Goal: Find specific page/section: Find specific page/section

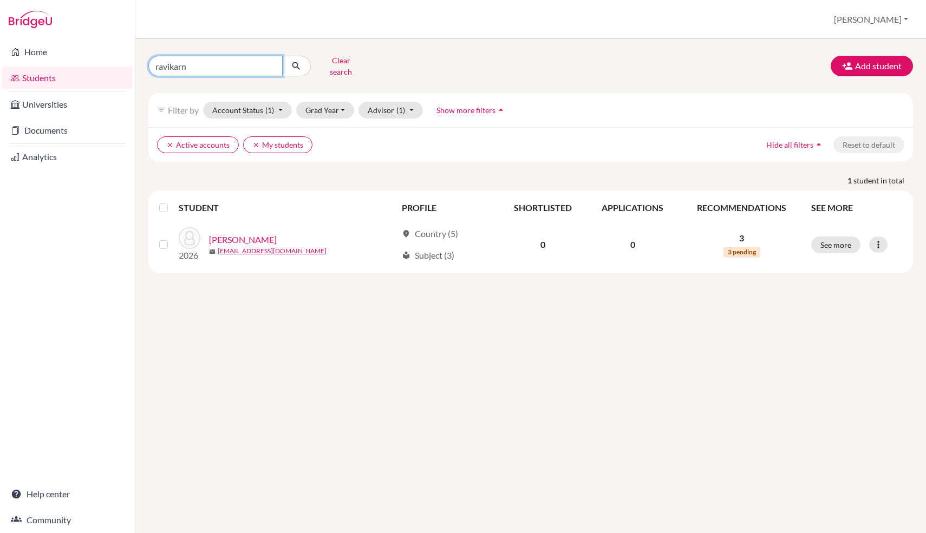
click at [214, 65] on input "ravikarn" at bounding box center [215, 66] width 134 height 21
type input "breno"
click button "submit" at bounding box center [296, 66] width 29 height 21
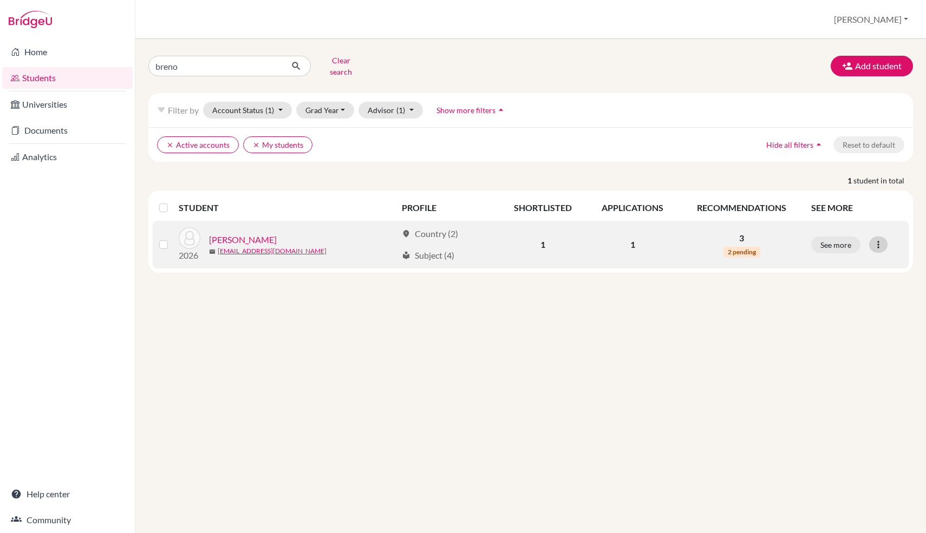
click at [881, 239] on icon at bounding box center [877, 244] width 11 height 11
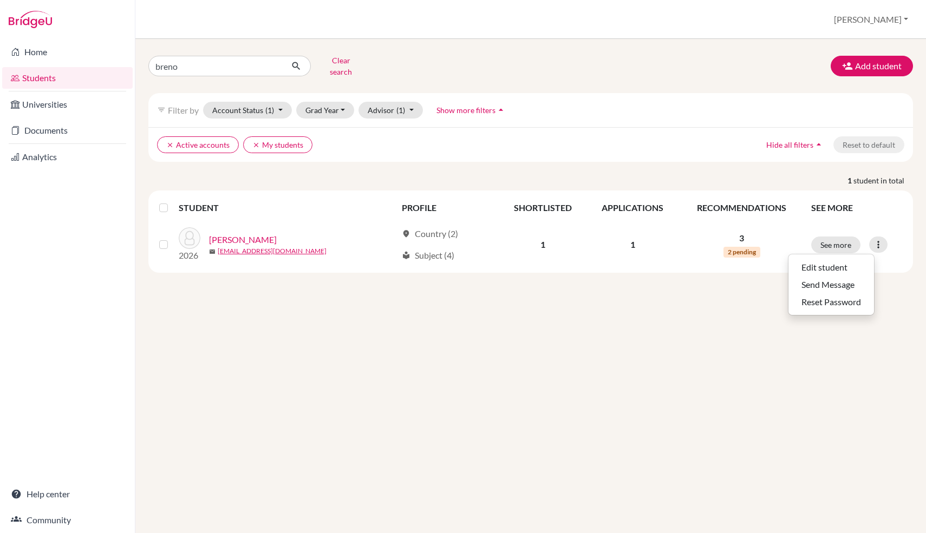
click at [331, 314] on div "breno Clear search Add student filter_list Filter by Account Status (1) Active …" at bounding box center [530, 286] width 790 height 494
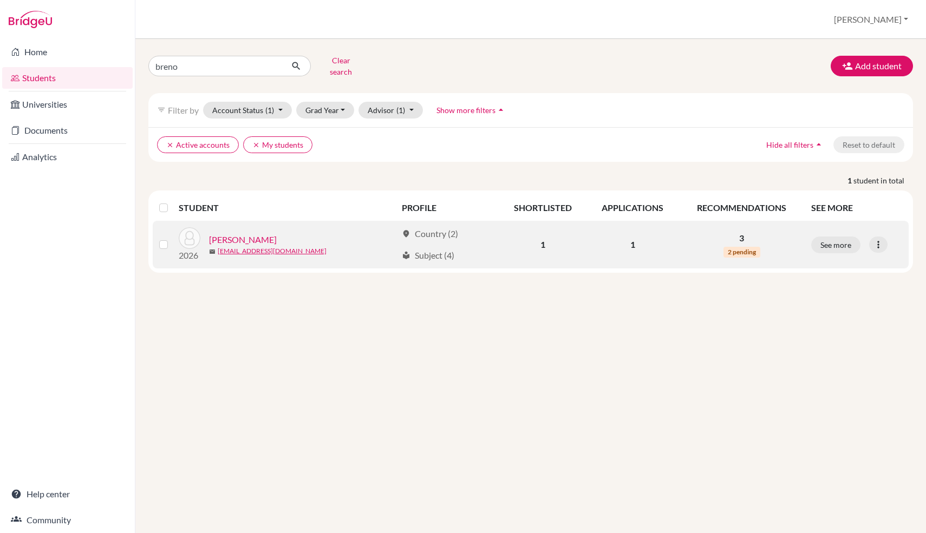
click at [240, 233] on link "[PERSON_NAME]" at bounding box center [243, 239] width 68 height 13
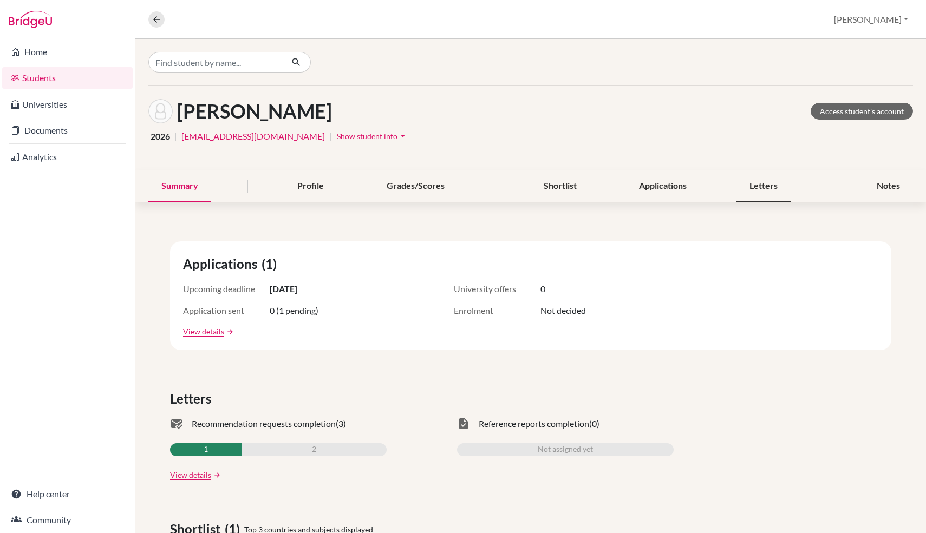
click at [746, 184] on div "Letters" at bounding box center [763, 186] width 54 height 32
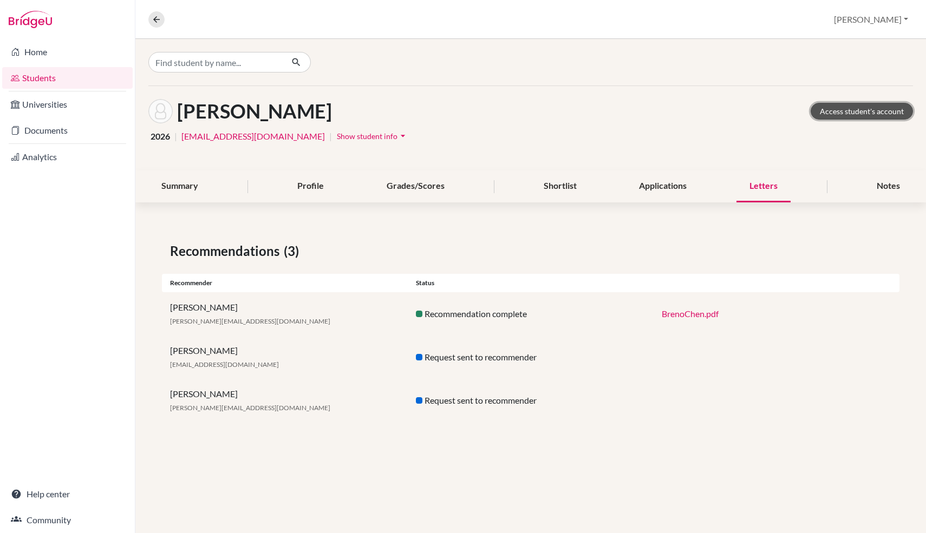
click at [873, 116] on link "Access student's account" at bounding box center [861, 111] width 102 height 17
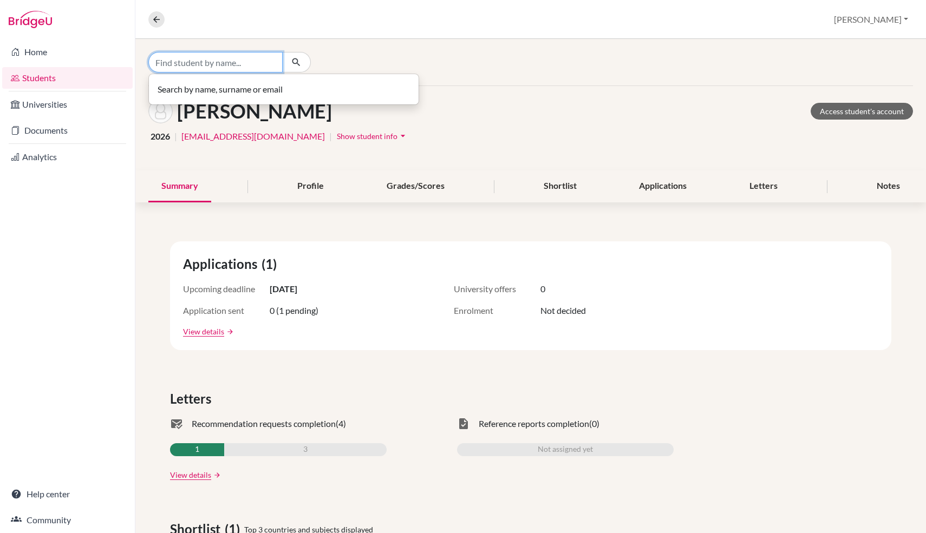
click at [246, 65] on input "Find student by name..." at bounding box center [215, 62] width 134 height 21
type input "patam"
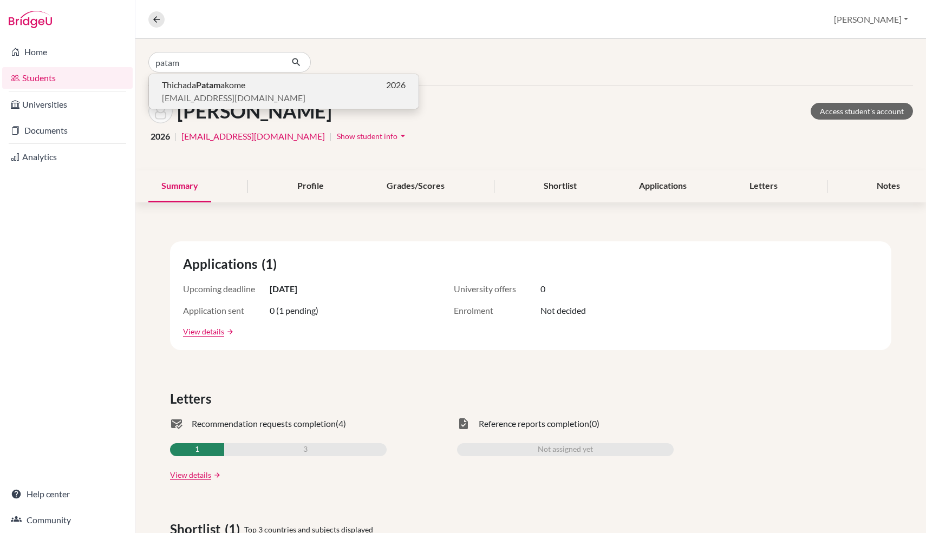
click at [283, 84] on p "Thichada Patam akome 2026" at bounding box center [284, 84] width 244 height 13
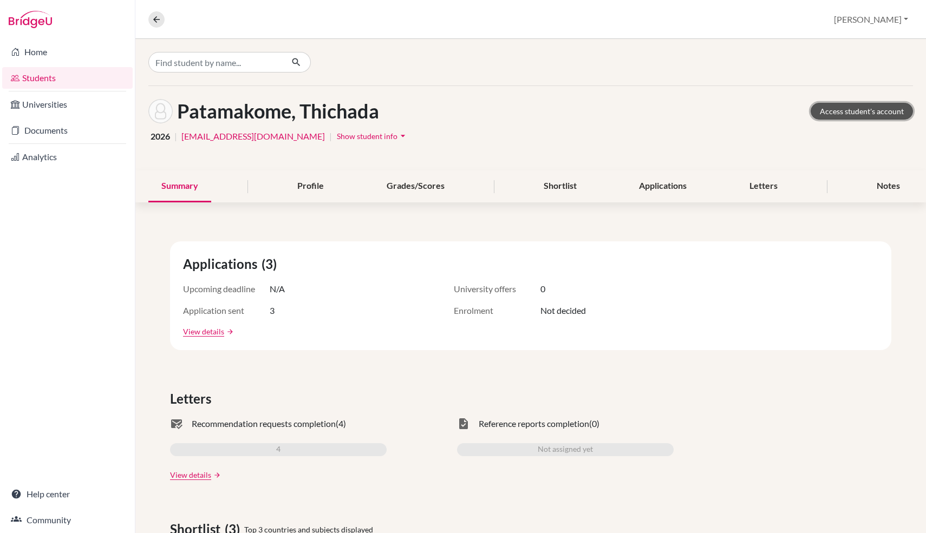
click at [843, 115] on link "Access student's account" at bounding box center [861, 111] width 102 height 17
click at [763, 185] on div "Letters" at bounding box center [763, 186] width 54 height 32
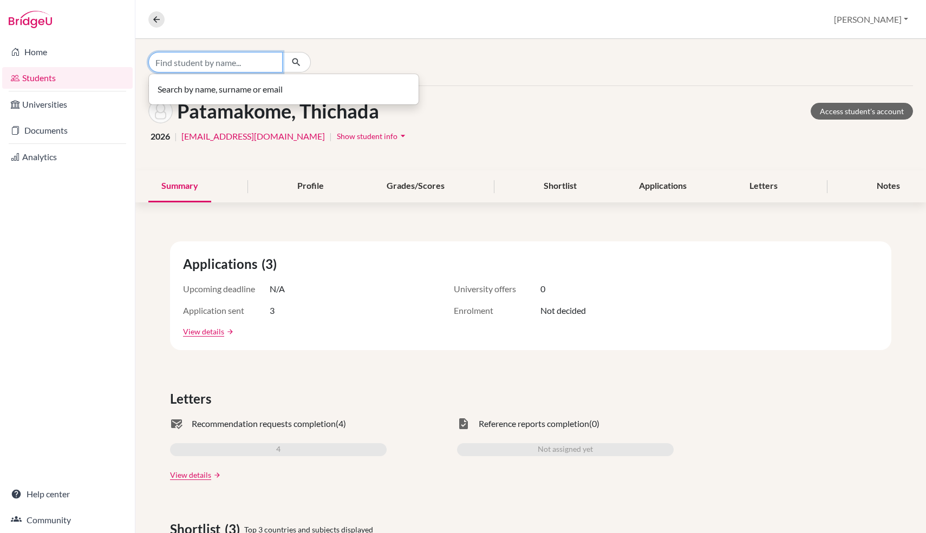
click at [216, 68] on input "Find student by name..." at bounding box center [215, 62] width 134 height 21
type input "breno"
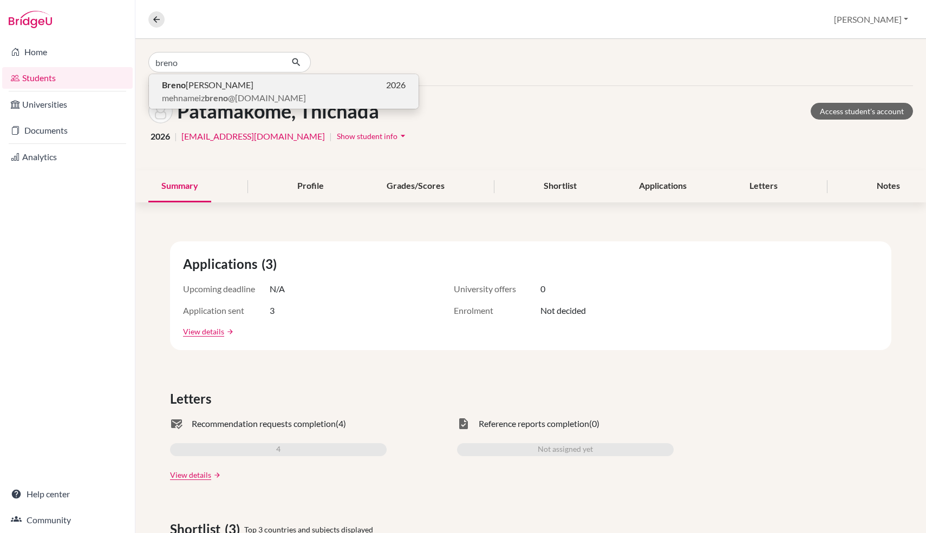
click at [343, 82] on p "Breno Chen 2026" at bounding box center [284, 84] width 244 height 13
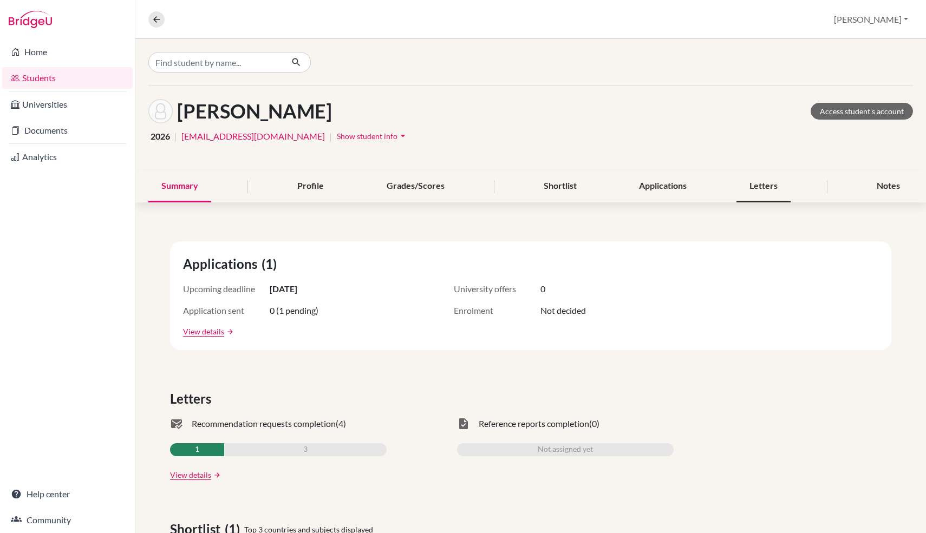
click at [745, 193] on div "Letters" at bounding box center [763, 186] width 54 height 32
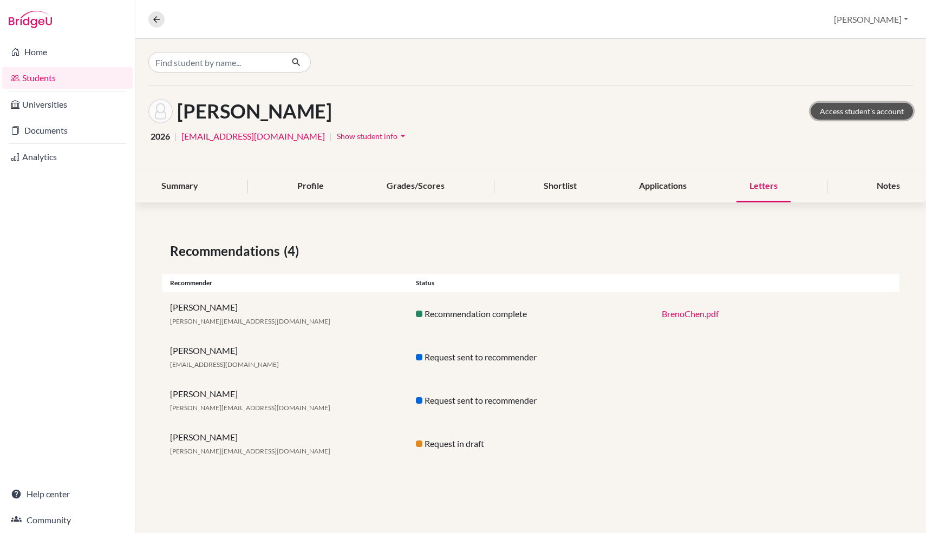
click at [880, 115] on link "Access student's account" at bounding box center [861, 111] width 102 height 17
